Goal: Task Accomplishment & Management: Manage account settings

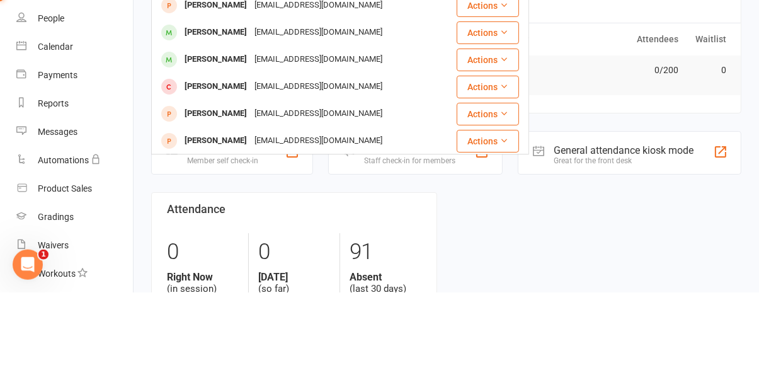
type input "Luca"
click at [397, 236] on div "Staff check-in for members" at bounding box center [409, 238] width 91 height 9
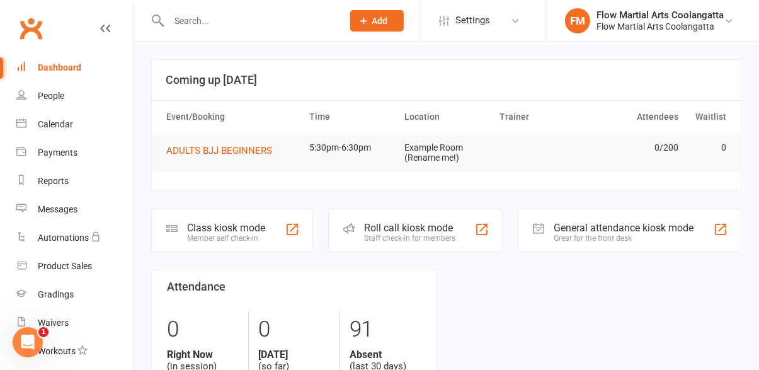
click at [258, 23] on input "text" at bounding box center [249, 21] width 169 height 18
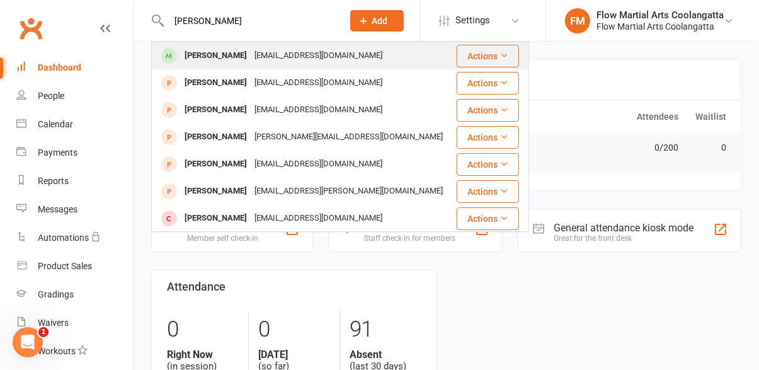
type input "[PERSON_NAME]"
click at [251, 62] on div "[EMAIL_ADDRESS][DOMAIN_NAME]" at bounding box center [318, 56] width 135 height 18
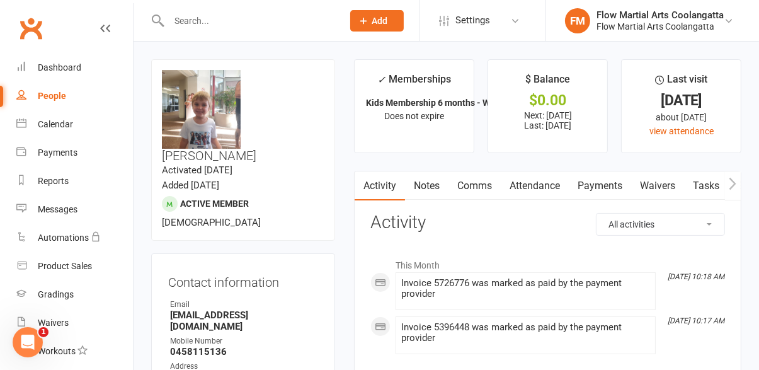
click at [602, 189] on link "Payments" at bounding box center [600, 185] width 62 height 29
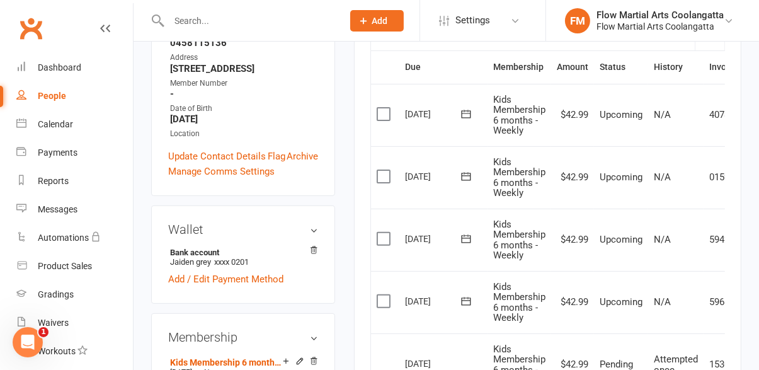
scroll to position [322, 0]
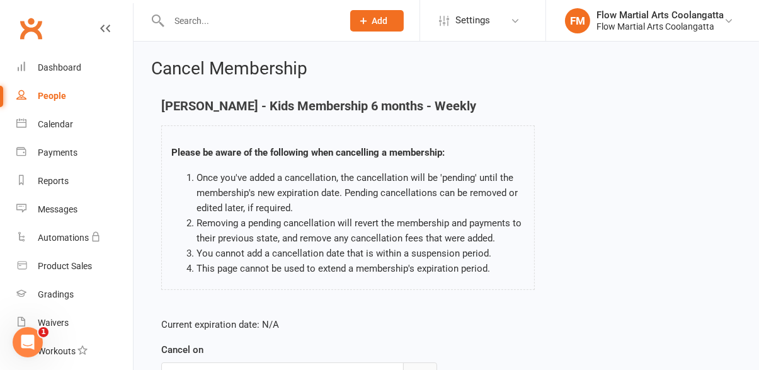
click at [415, 369] on button "button" at bounding box center [420, 375] width 34 height 26
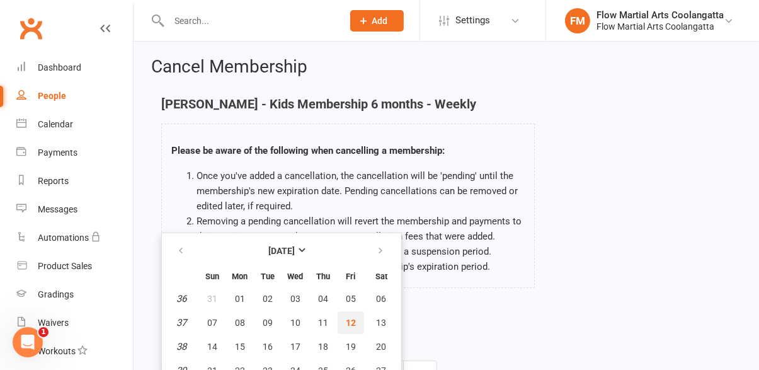
click at [354, 326] on span "12" at bounding box center [351, 322] width 10 height 10
type input "[DATE]"
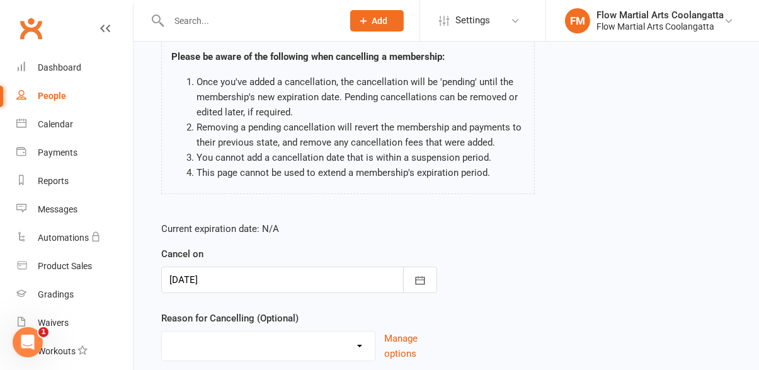
scroll to position [130, 0]
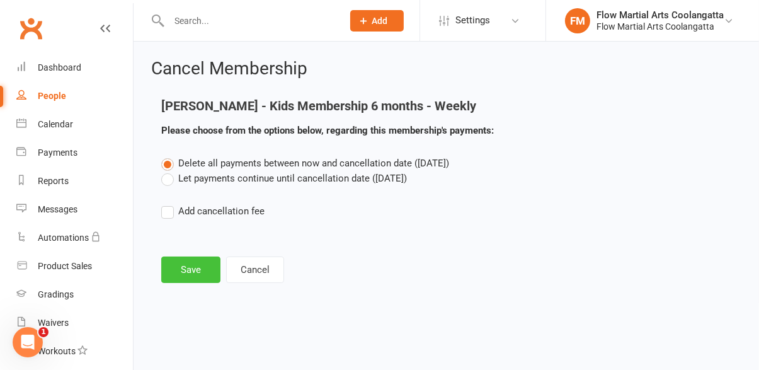
click at [197, 273] on button "Save" at bounding box center [190, 269] width 59 height 26
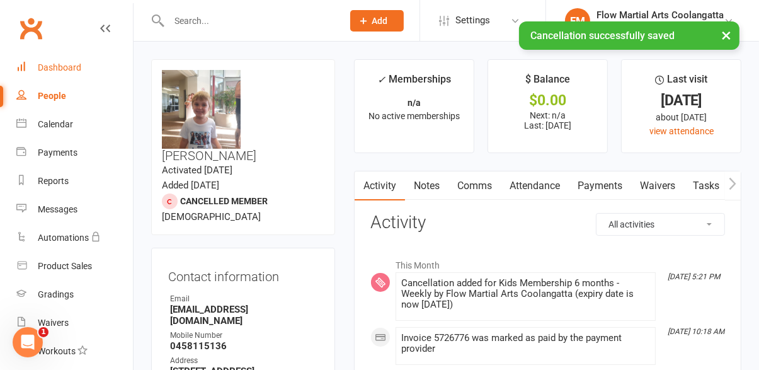
click at [52, 81] on link "Dashboard" at bounding box center [74, 68] width 117 height 28
